Goal: Check status: Check status

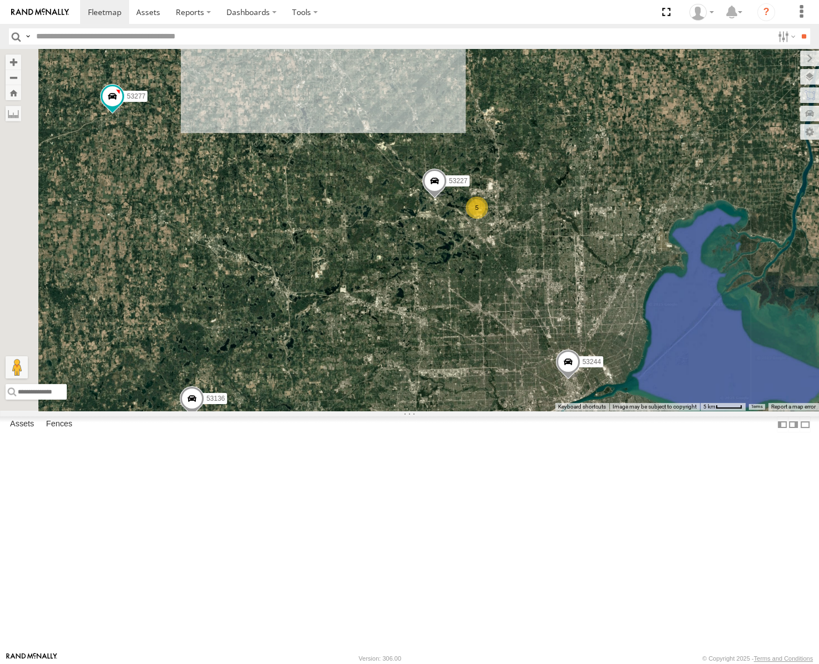
drag, startPoint x: 495, startPoint y: 192, endPoint x: 581, endPoint y: 363, distance: 191.8
click at [576, 372] on div "53263 53272 53239 53238 53102 53139 53217 53271 53223 53230 53275 53151 53203 5…" at bounding box center [409, 230] width 819 height 362
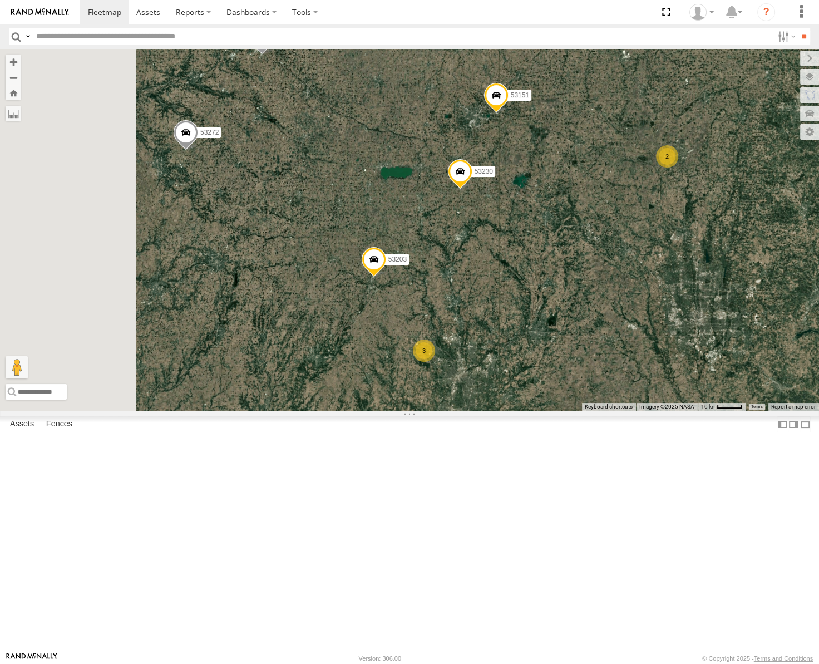
drag, startPoint x: 416, startPoint y: 289, endPoint x: 619, endPoint y: 365, distance: 216.7
click at [619, 366] on div "53263 53272 53239 53238 53102 53139 53217 3 53271 53230 53225 53151 53103 53203…" at bounding box center [409, 230] width 819 height 362
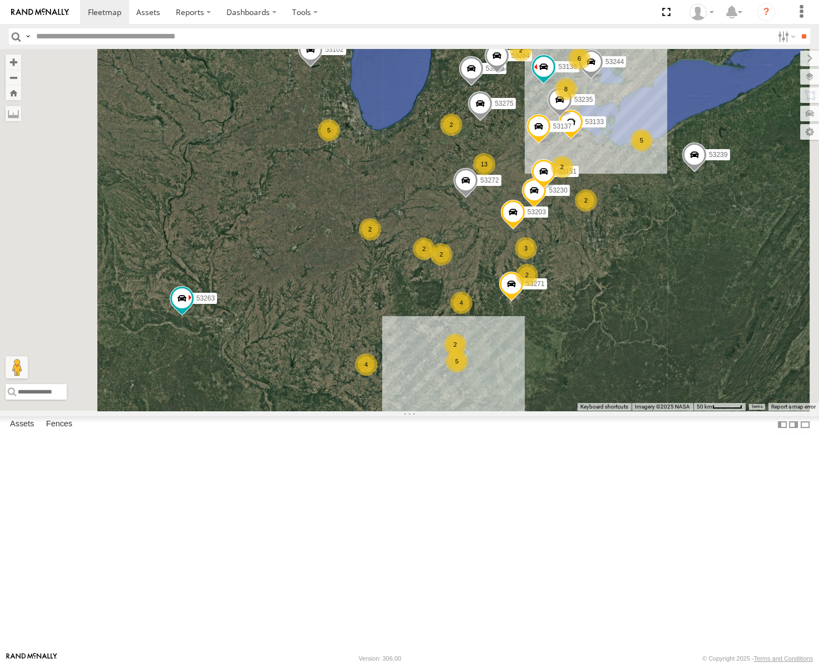
drag, startPoint x: 395, startPoint y: 360, endPoint x: 509, endPoint y: 338, distance: 116.2
click at [381, 240] on div "2" at bounding box center [370, 229] width 22 height 22
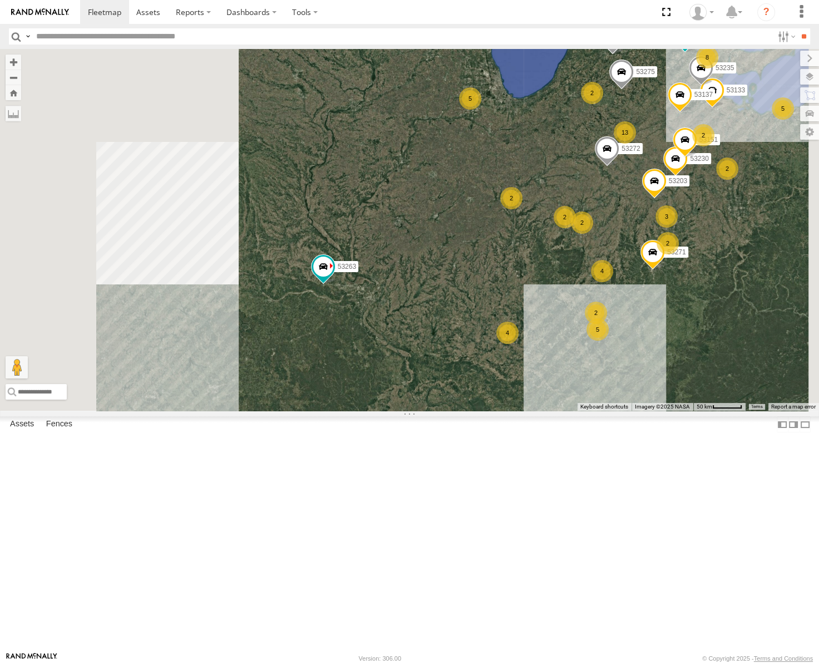
drag, startPoint x: 584, startPoint y: 402, endPoint x: 599, endPoint y: 399, distance: 15.2
click at [599, 399] on div "53263 53272 53239 53238 53102 53139 53217 53271 53230 53151 53203 53133 53137 5…" at bounding box center [409, 230] width 819 height 362
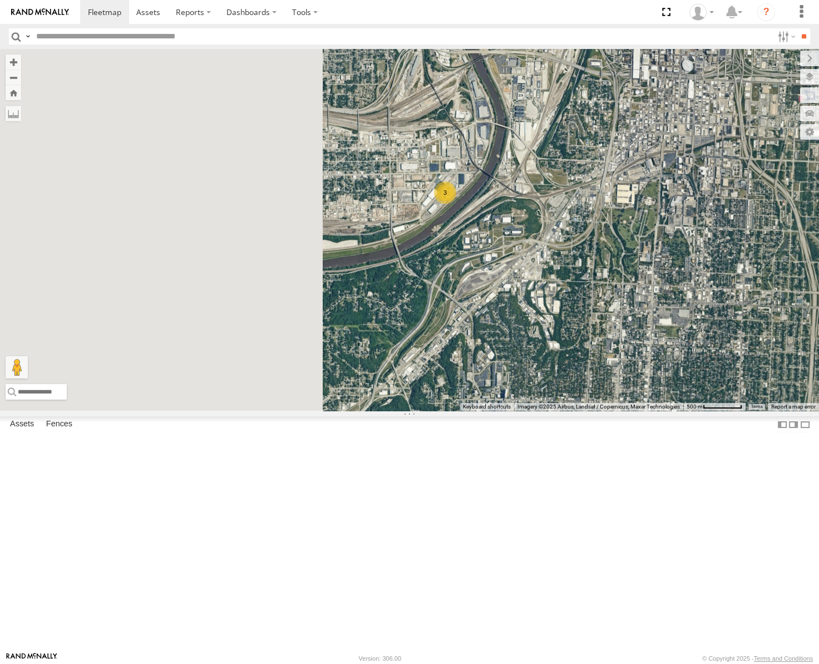
drag, startPoint x: 526, startPoint y: 326, endPoint x: 689, endPoint y: 349, distance: 164.6
click at [689, 349] on div "53263 53272 53239 53238 53102 53139 53217 53205 53141 3" at bounding box center [409, 230] width 819 height 362
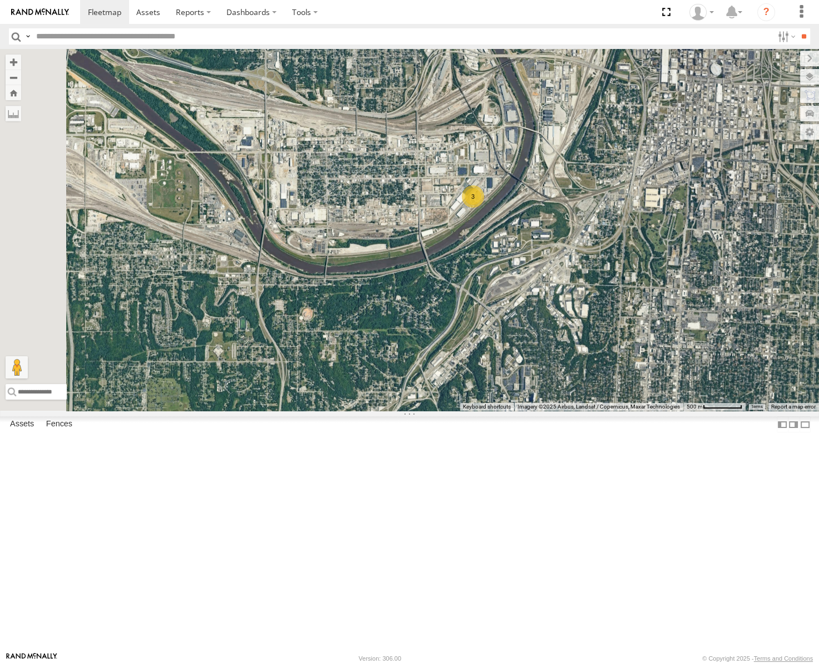
drag, startPoint x: 722, startPoint y: 316, endPoint x: 417, endPoint y: 386, distance: 312.3
click at [435, 386] on div "53263 53272 53239 53238 53102 53139 53217 53205 53141 3" at bounding box center [409, 230] width 819 height 362
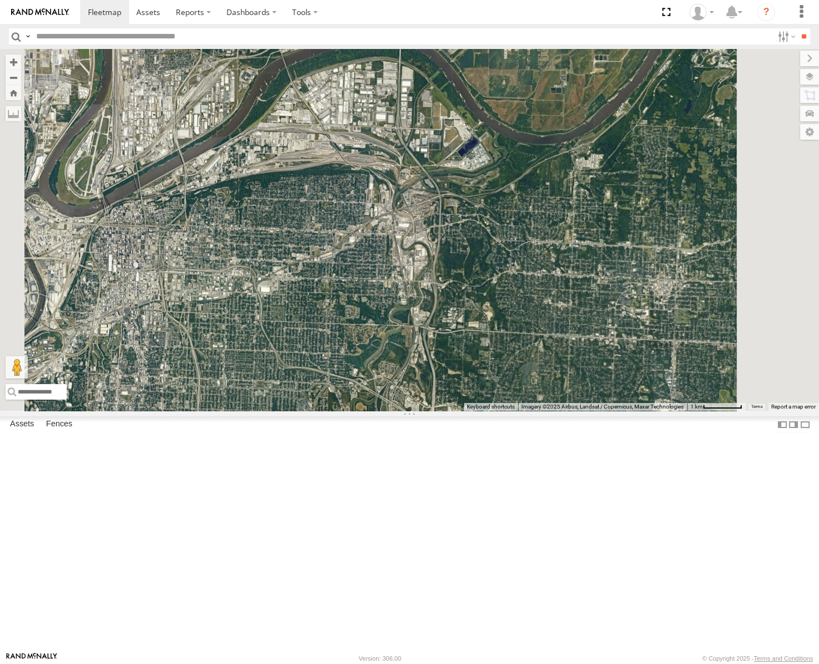
drag, startPoint x: 599, startPoint y: 315, endPoint x: 492, endPoint y: 398, distance: 134.9
click at [492, 398] on div "53263 53272 53239 53238 53102 53139 53217 53205 53141" at bounding box center [409, 230] width 819 height 362
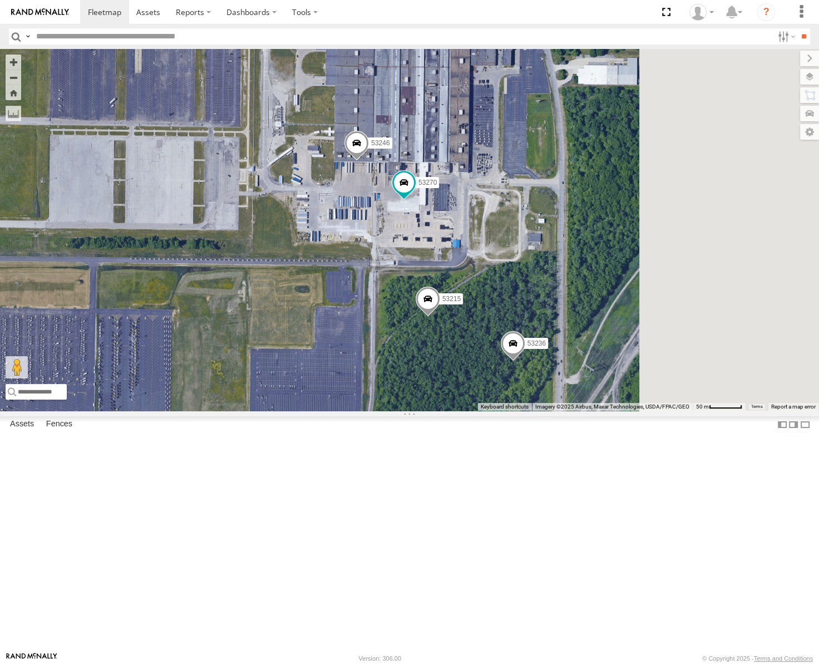
drag, startPoint x: 715, startPoint y: 358, endPoint x: 629, endPoint y: 330, distance: 90.6
click at [630, 331] on div "53263 53272 53239 53238 53102 53139 53217 53221 53133 53235 53215 53106 53246 5…" at bounding box center [409, 230] width 819 height 362
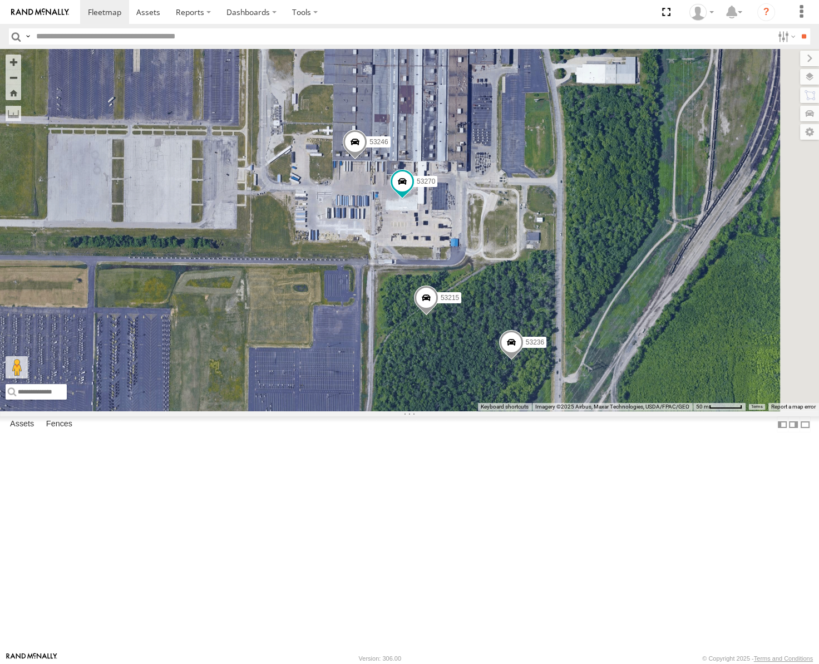
drag, startPoint x: 657, startPoint y: 314, endPoint x: 637, endPoint y: 350, distance: 41.3
click at [637, 350] on div "53263 53272 53239 53238 53102 53139 53217 53221 53133 53235 53215 53106 53246 5…" at bounding box center [409, 230] width 819 height 362
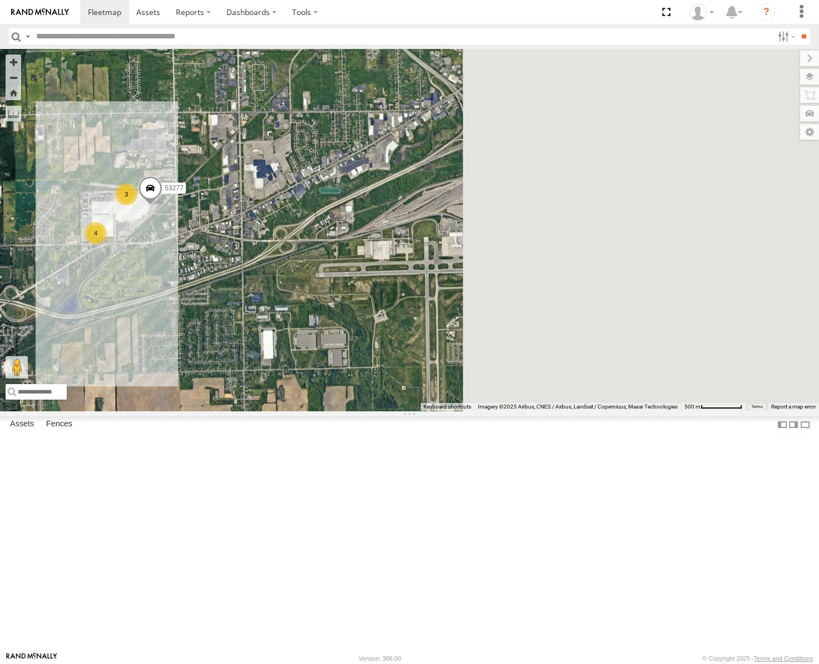
drag, startPoint x: 729, startPoint y: 364, endPoint x: 466, endPoint y: 350, distance: 263.5
click at [465, 353] on div "53271 53263 53272 53230 53151 53222 53203 53239 53238 53102 53139 53217 53244 5…" at bounding box center [409, 230] width 819 height 362
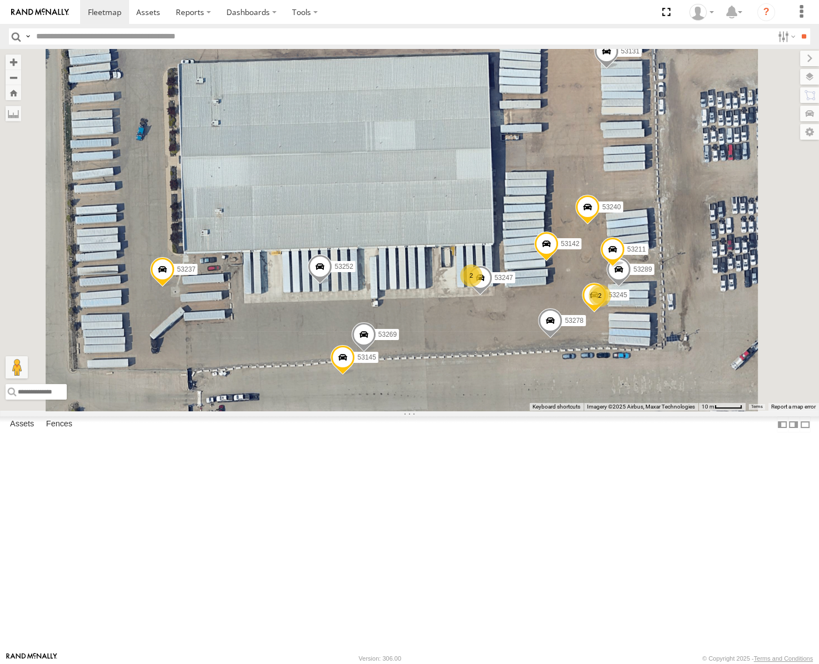
click at [394, 443] on span at bounding box center [382, 428] width 24 height 30
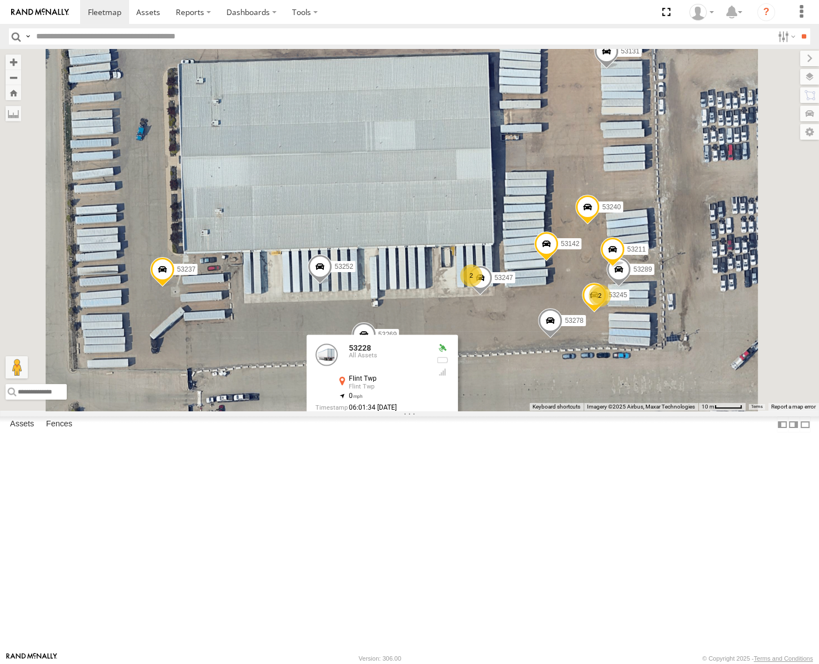
click at [397, 430] on label at bounding box center [387, 426] width 22 height 8
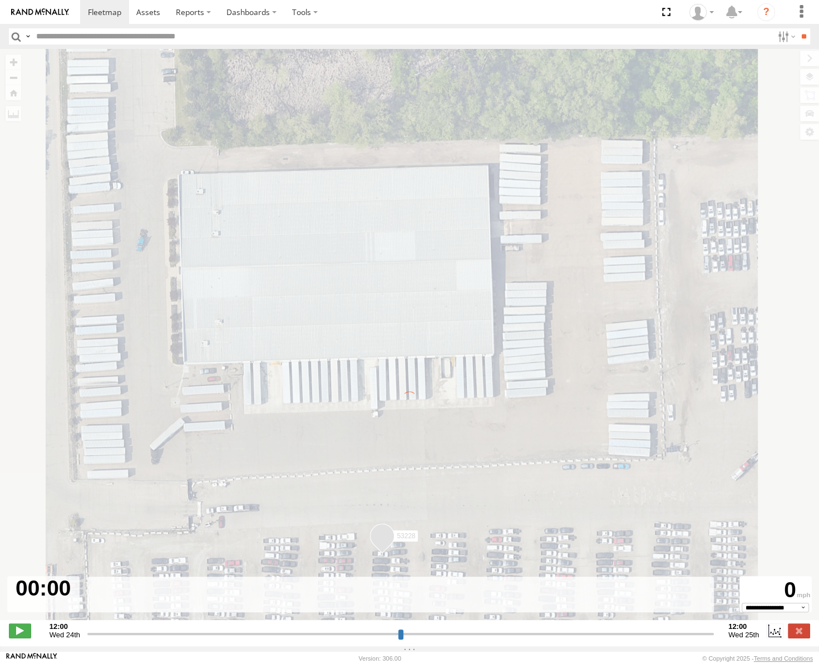
type input "**********"
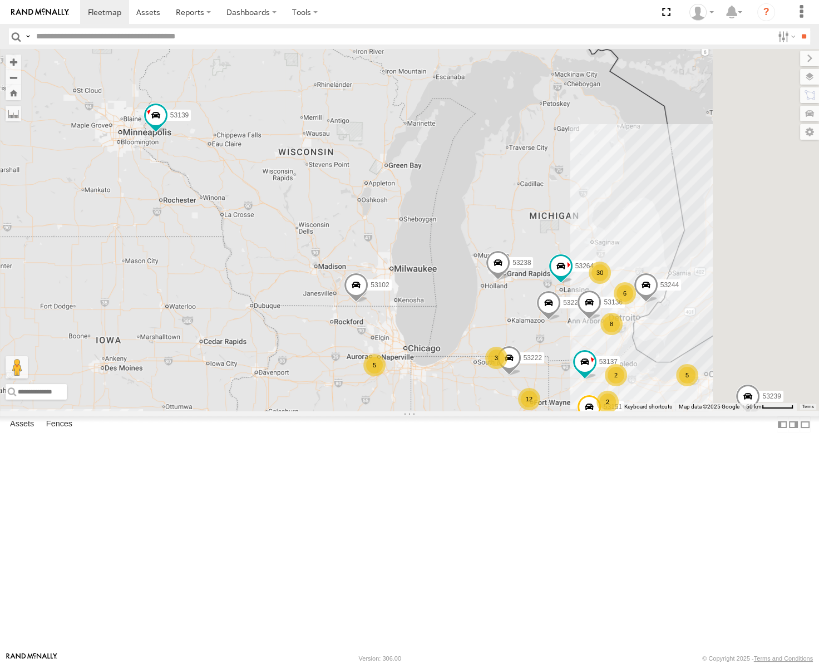
drag, startPoint x: 663, startPoint y: 322, endPoint x: 512, endPoint y: 301, distance: 152.2
click at [508, 303] on div "53263 53223 53272 53239 53238 53102 53139 53217 8 5 12 30 3 53230 2 3 5 2 6 531…" at bounding box center [409, 230] width 819 height 362
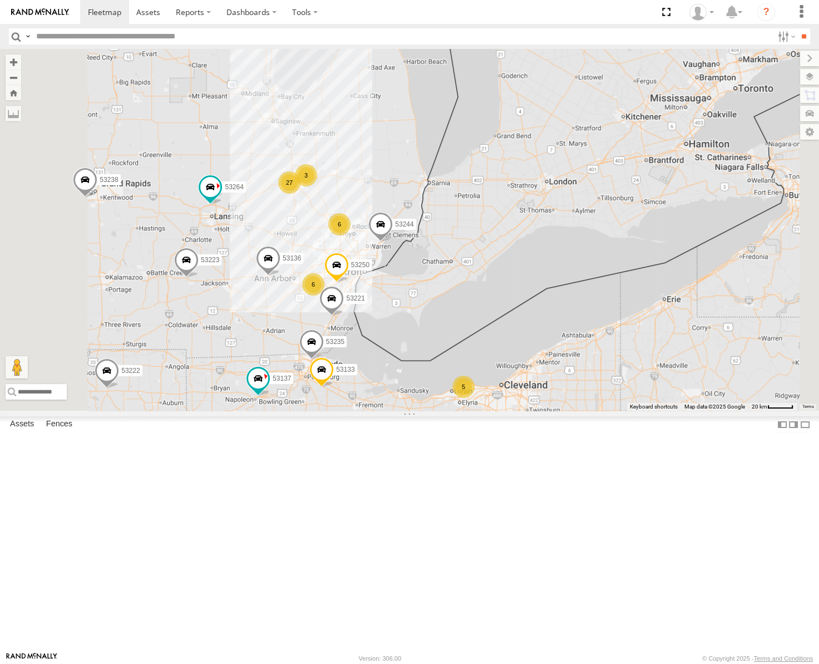
click at [95, 34] on input "text" at bounding box center [402, 36] width 741 height 16
type input "*****"
click at [797, 28] on input "**" at bounding box center [803, 36] width 13 height 16
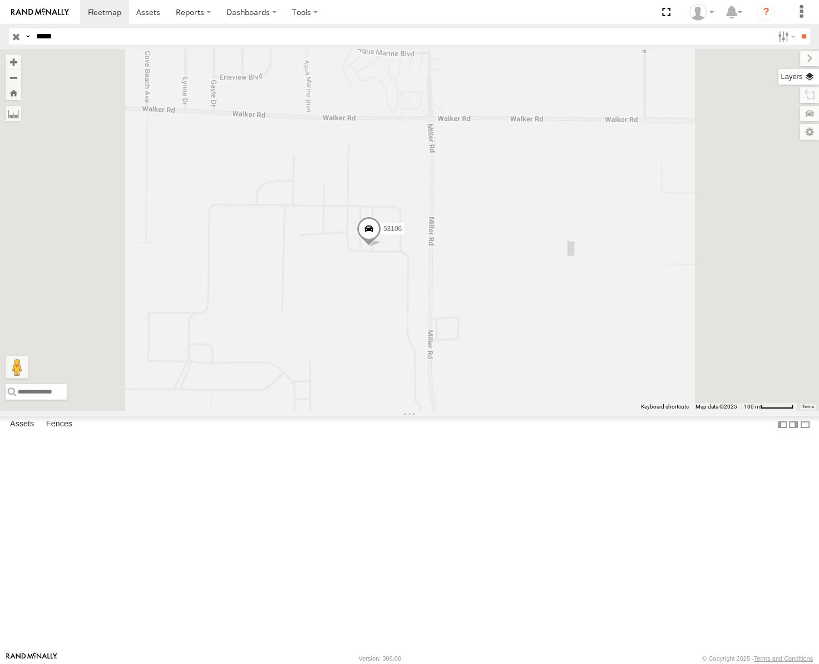
click at [804, 74] on label at bounding box center [798, 77] width 41 height 16
click at [0, 0] on span "Basemaps" at bounding box center [0, 0] width 0 height 0
click at [0, 0] on span "Satellite" at bounding box center [0, 0] width 0 height 0
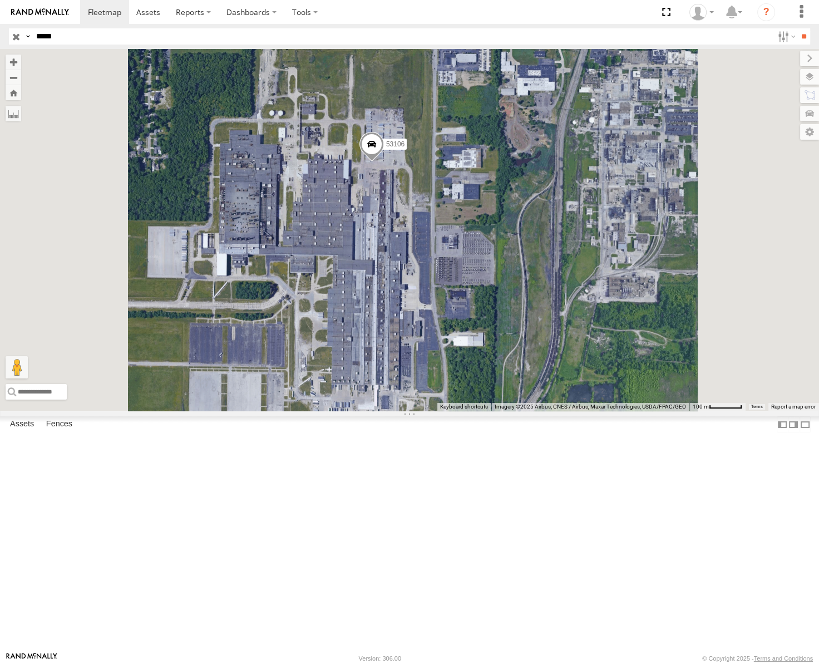
drag, startPoint x: 534, startPoint y: 519, endPoint x: 539, endPoint y: 429, distance: 89.2
click at [539, 411] on div "53106" at bounding box center [409, 230] width 819 height 362
click at [14, 37] on input "button" at bounding box center [16, 36] width 14 height 16
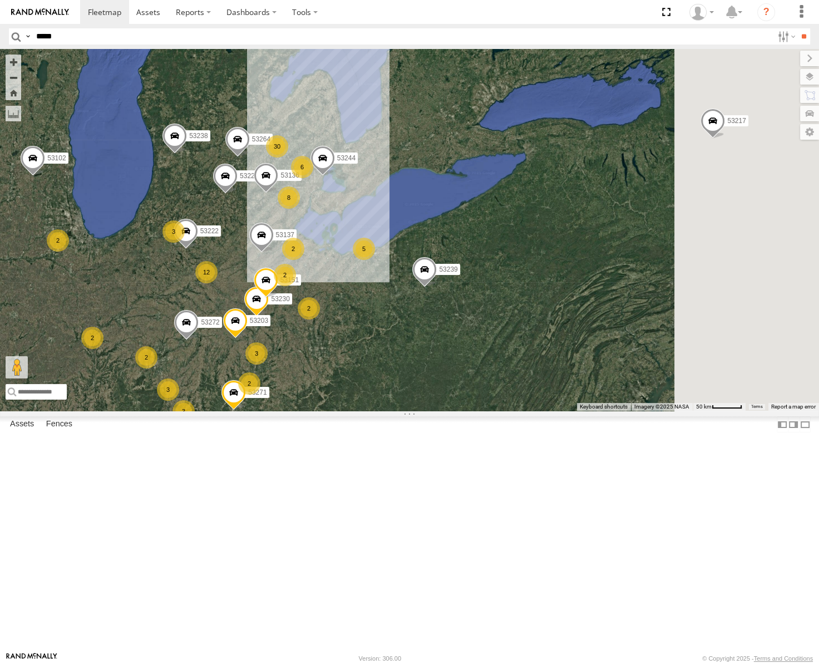
drag, startPoint x: 628, startPoint y: 390, endPoint x: 520, endPoint y: 430, distance: 115.6
click at [519, 411] on div "53263 53223 53272 53239 53238 53102 53139 53217 53264 8 5 4 12 53271 30 3 53230…" at bounding box center [409, 230] width 819 height 362
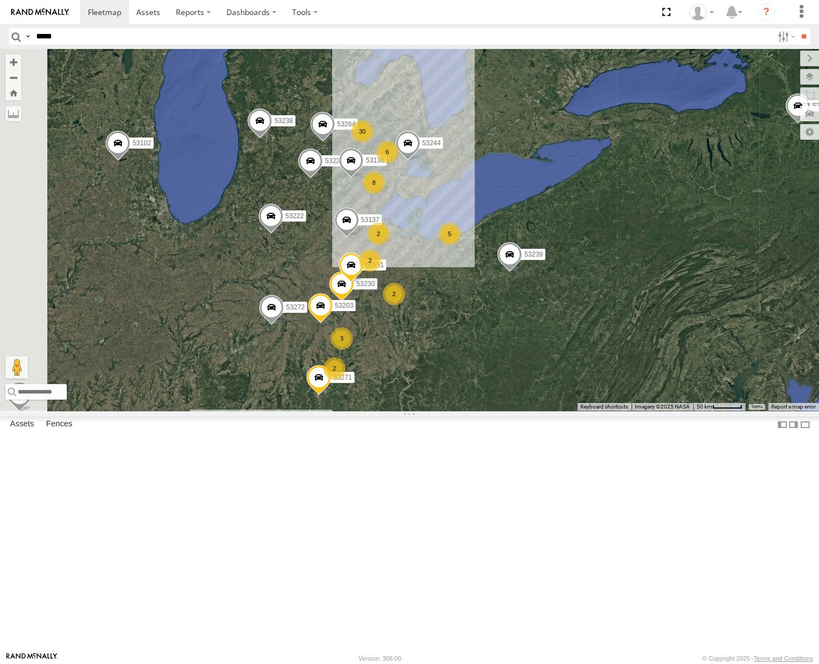
drag, startPoint x: 534, startPoint y: 275, endPoint x: 612, endPoint y: 298, distance: 81.7
click at [612, 298] on div "53263 53223 53272 53239 53238 53102 53139 53217 53264 53271 53230 53151 53222 5…" at bounding box center [409, 230] width 819 height 362
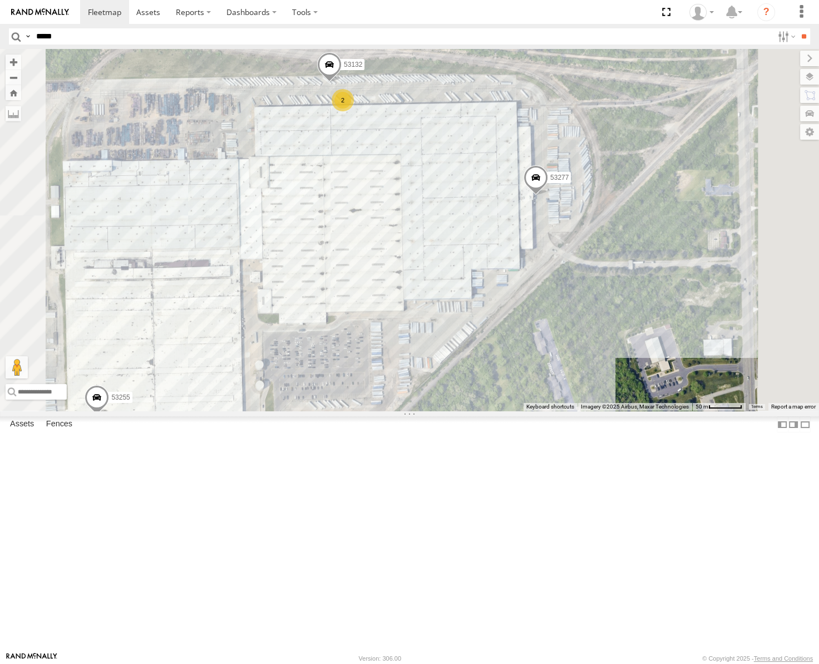
drag, startPoint x: 502, startPoint y: 399, endPoint x: 483, endPoint y: 322, distance: 79.6
click at [483, 323] on div "53263 53223 53272 53239 53238 53102 53139 53217 53264 53271 53230 53151 53222 5…" at bounding box center [409, 230] width 819 height 362
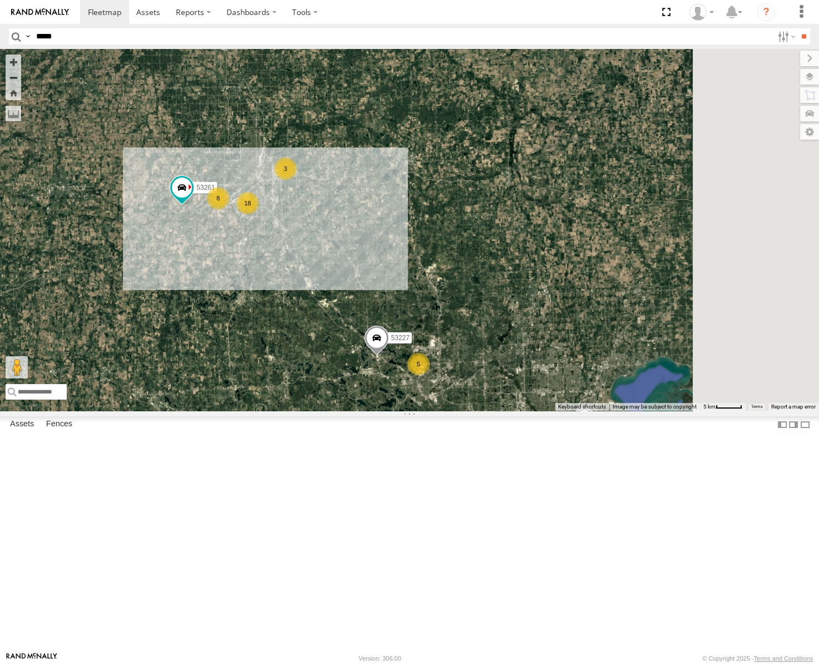
drag, startPoint x: 616, startPoint y: 288, endPoint x: 451, endPoint y: 312, distance: 166.3
click at [447, 320] on div "8 18 5 3 53244 53261 53227" at bounding box center [409, 230] width 819 height 362
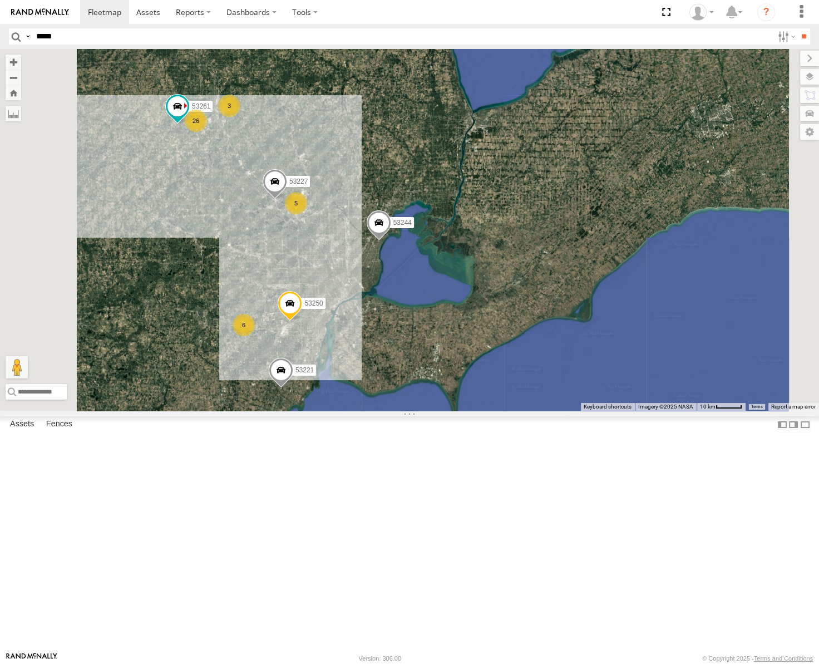
drag, startPoint x: 507, startPoint y: 432, endPoint x: 529, endPoint y: 373, distance: 62.8
click at [556, 364] on div "53244 53261 53227 6 26 5 3 53250 53221" at bounding box center [409, 230] width 819 height 362
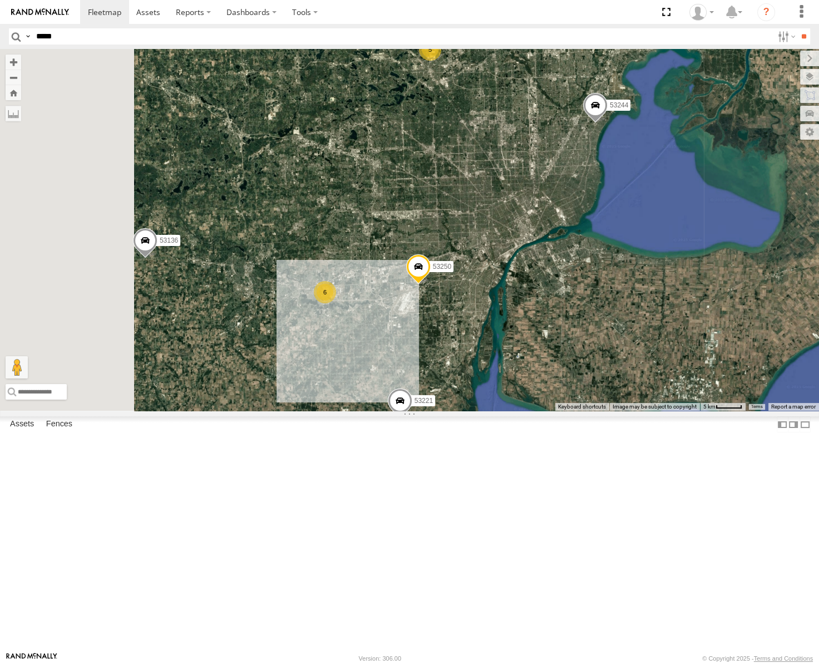
drag, startPoint x: 479, startPoint y: 434, endPoint x: 559, endPoint y: 436, distance: 79.6
click at [559, 411] on div "53244 53261 53227 53250 53221 53136 6 5" at bounding box center [409, 230] width 819 height 362
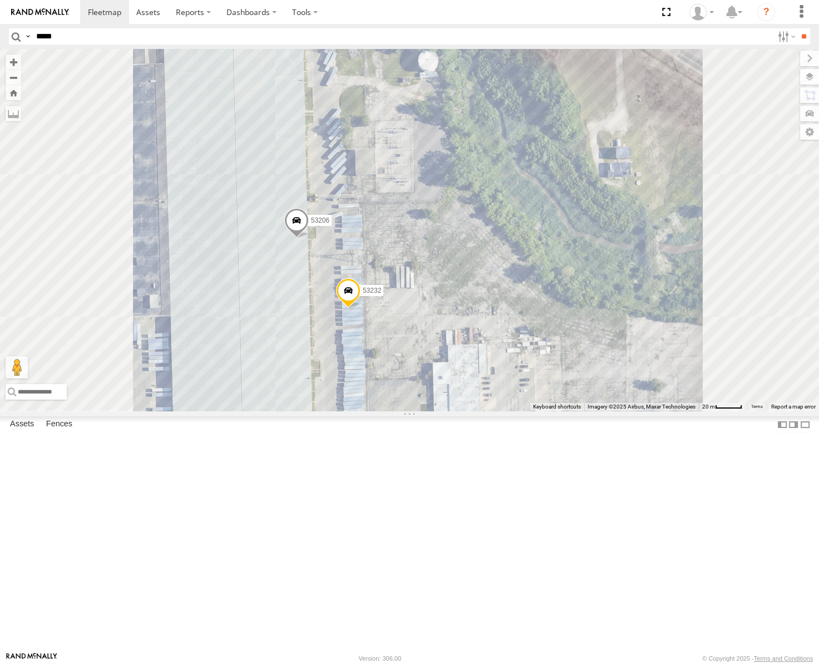
click at [309, 238] on span at bounding box center [296, 223] width 24 height 30
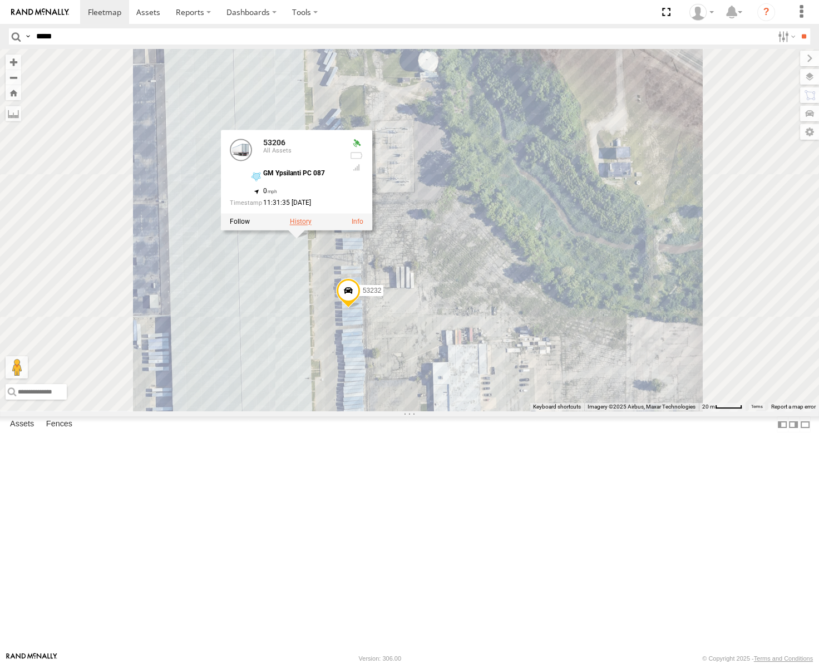
click at [312, 225] on label at bounding box center [301, 222] width 22 height 8
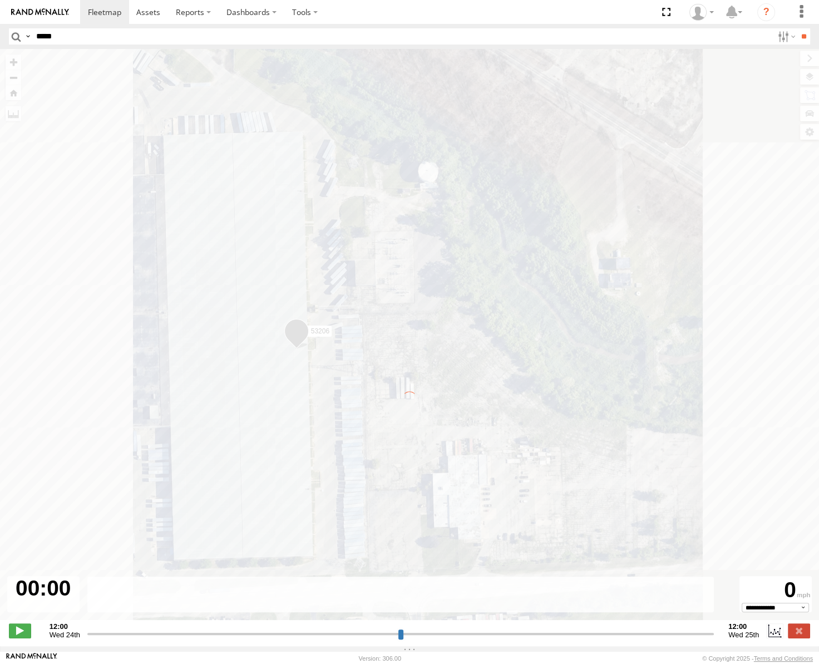
type input "**********"
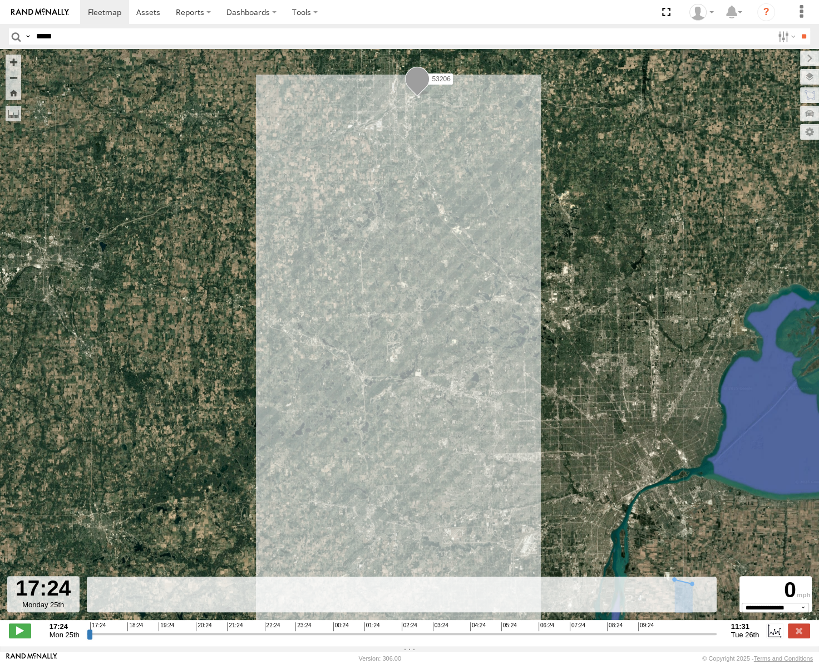
drag, startPoint x: 524, startPoint y: 406, endPoint x: 519, endPoint y: 349, distance: 57.0
click at [519, 349] on div "53206" at bounding box center [409, 340] width 819 height 582
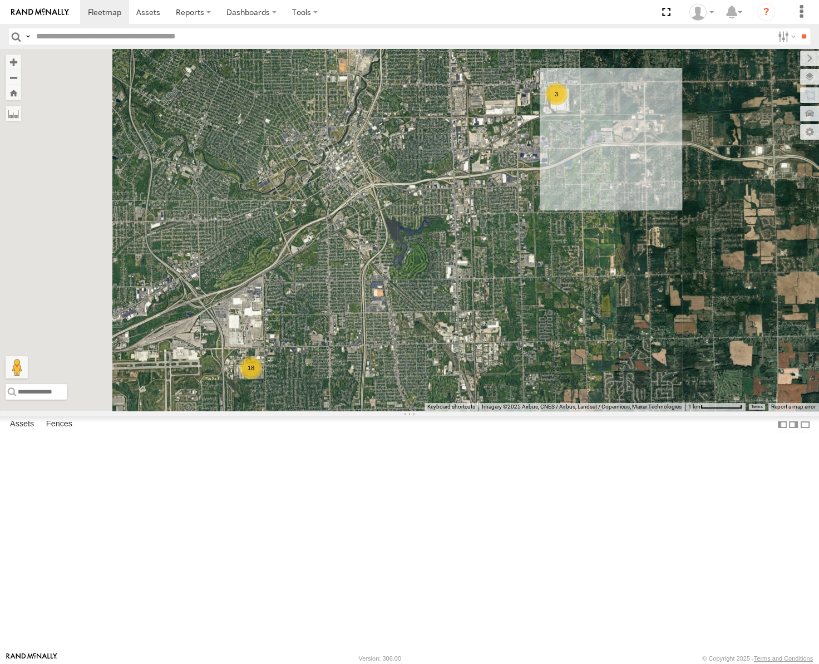
drag, startPoint x: 539, startPoint y: 378, endPoint x: 641, endPoint y: 293, distance: 133.9
click at [641, 293] on div "53271 53263 53230 53275 53229 53151 53203 53239 53238 53102 53139 53217 53244 5…" at bounding box center [409, 230] width 819 height 362
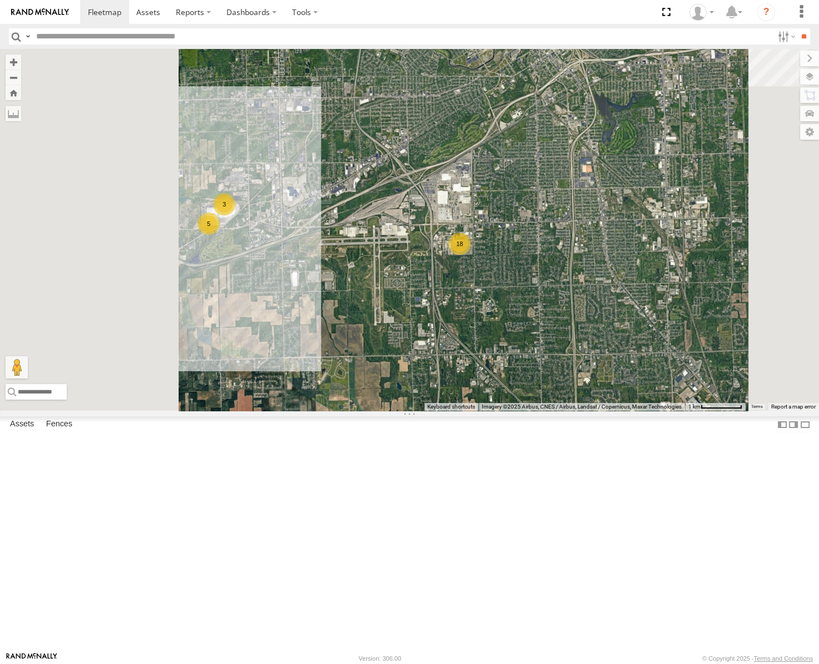
drag, startPoint x: 501, startPoint y: 351, endPoint x: 511, endPoint y: 350, distance: 10.6
click at [511, 350] on div "53271 53263 53230 53275 53229 53151 53203 53239 53238 53102 53139 53217 53244 5…" at bounding box center [409, 230] width 819 height 362
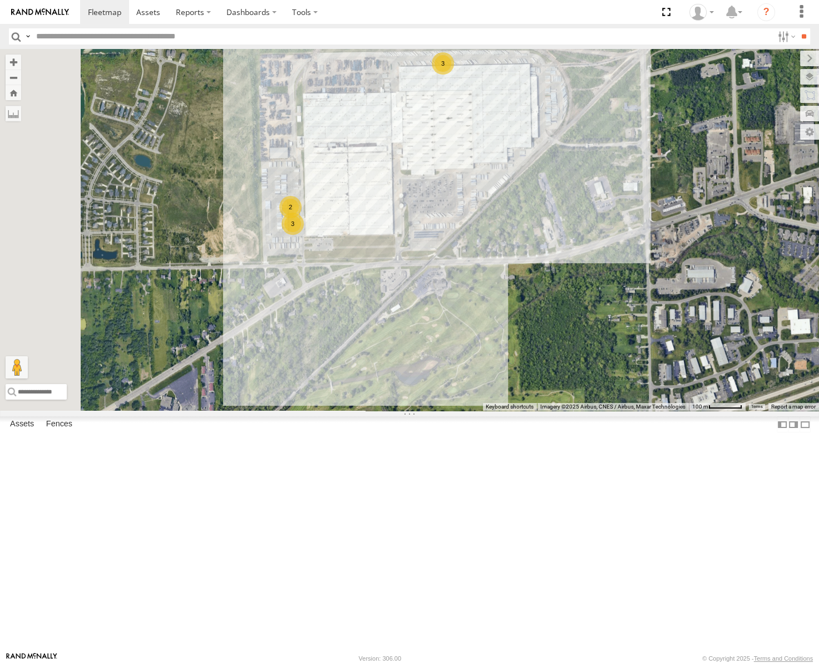
drag, startPoint x: 380, startPoint y: 352, endPoint x: 505, endPoint y: 334, distance: 126.4
click at [505, 334] on div "53271 53263 53230 53275 53229 53151 53203 53239 53238 53102 53139 53217 53244 5…" at bounding box center [409, 230] width 819 height 362
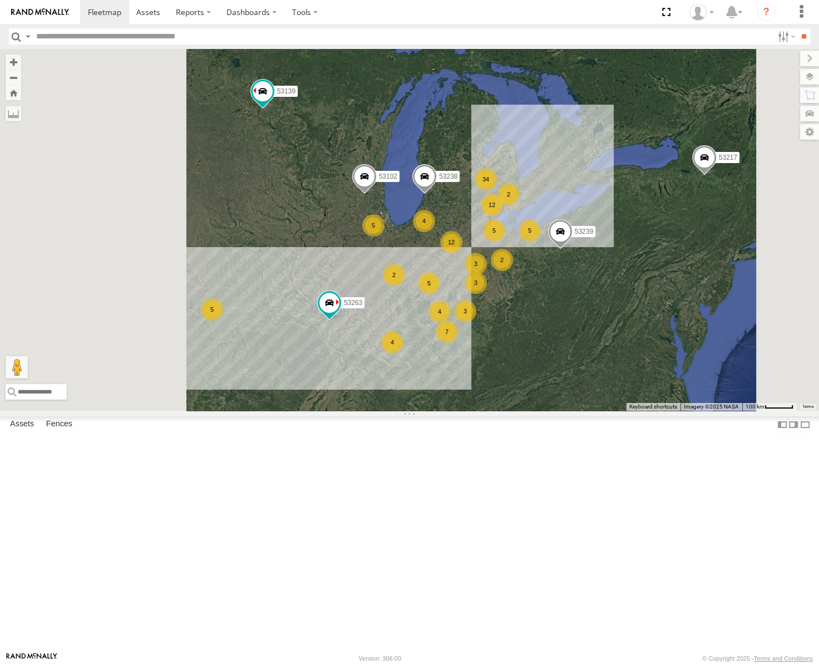
drag, startPoint x: 406, startPoint y: 464, endPoint x: 644, endPoint y: 447, distance: 239.3
click at [648, 411] on div "12 5 4 12 3 53263 34 4 5 3 4 5 7 53239 5 53238 53102 2 5 3 53139 53217 2 2" at bounding box center [409, 230] width 819 height 362
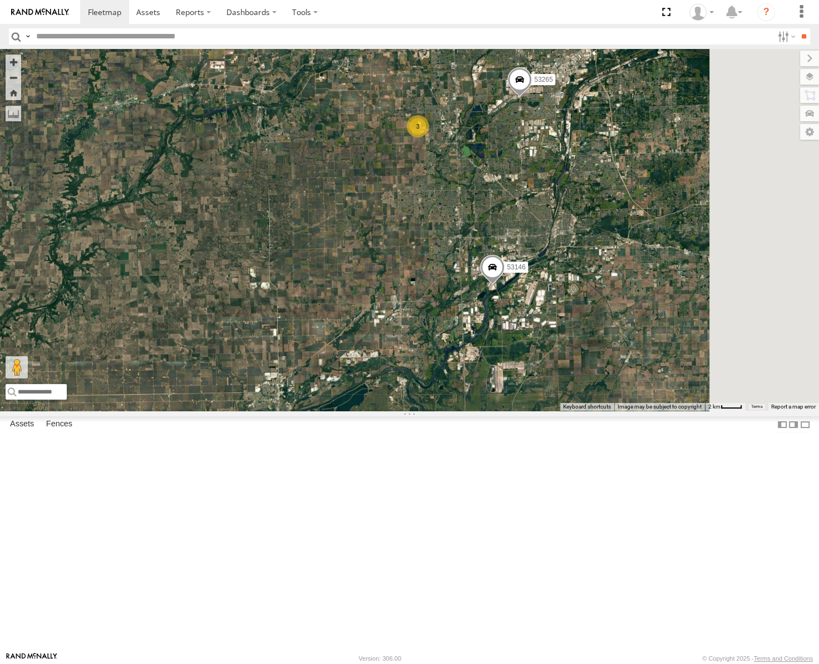
drag, startPoint x: 704, startPoint y: 397, endPoint x: 698, endPoint y: 295, distance: 102.0
click at [698, 300] on div "53139 53217 53263 53239 53238 53102 53271 53230 53275 53229 53151 53203 53244 5…" at bounding box center [409, 230] width 819 height 362
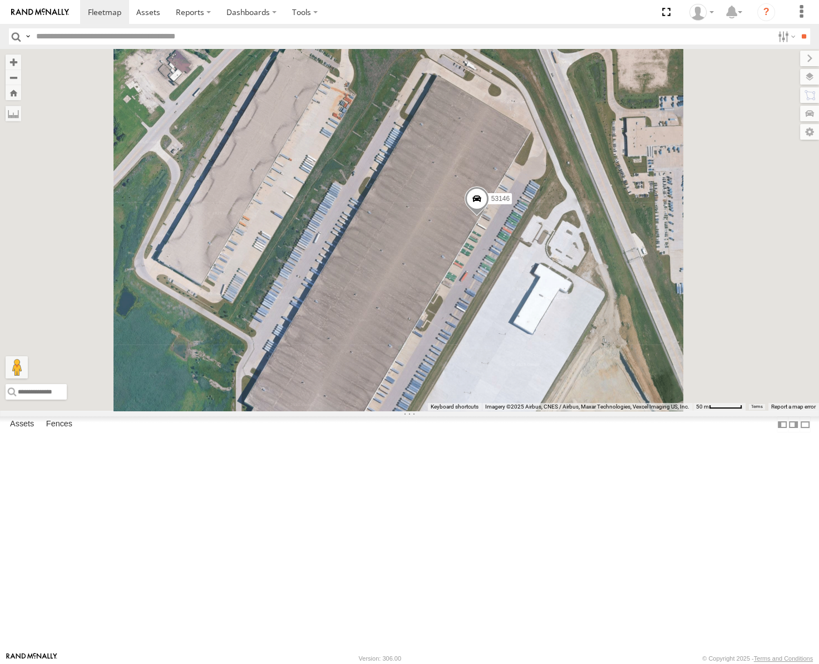
click at [489, 216] on span at bounding box center [477, 201] width 24 height 30
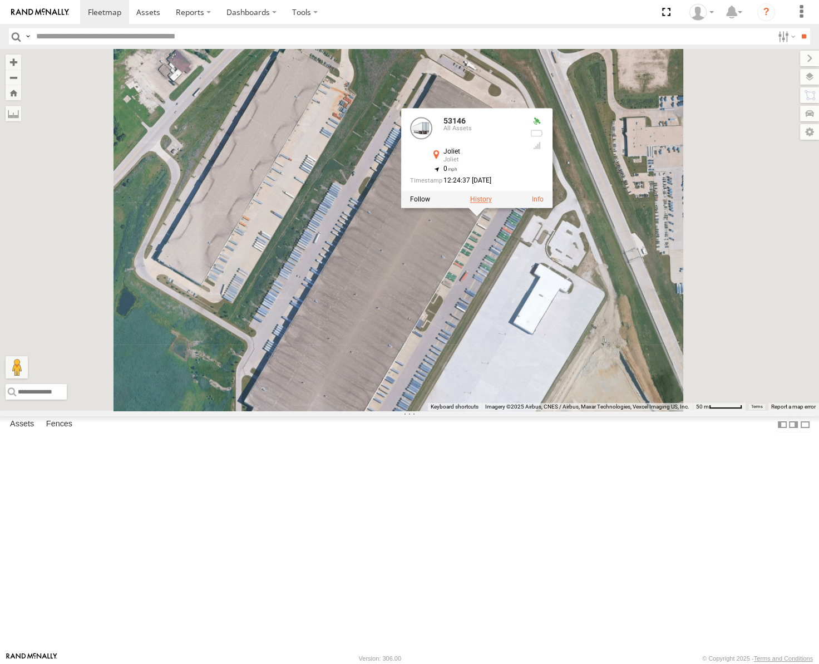
click at [492, 204] on label at bounding box center [481, 200] width 22 height 8
type input "**********"
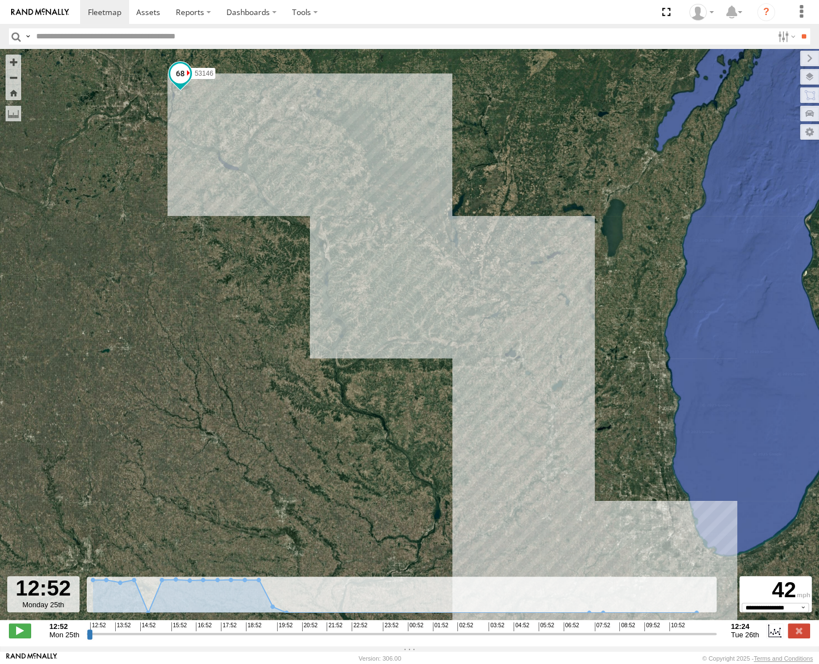
drag, startPoint x: 646, startPoint y: 462, endPoint x: 672, endPoint y: 374, distance: 91.7
click at [672, 374] on div "53146" at bounding box center [409, 340] width 819 height 582
